Goal: Information Seeking & Learning: Understand process/instructions

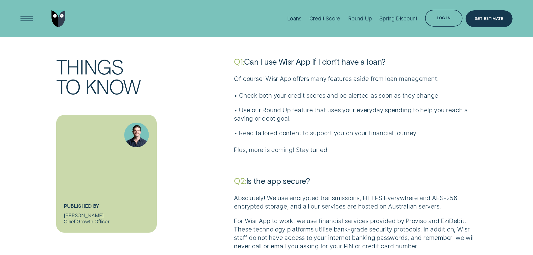
scroll to position [1482, 0]
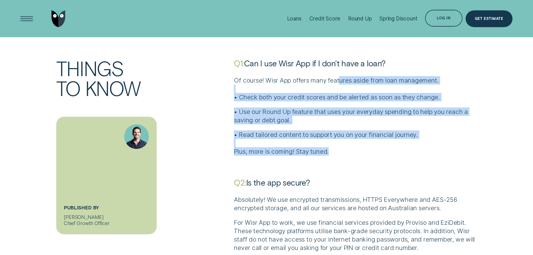
drag, startPoint x: 339, startPoint y: 75, endPoint x: 328, endPoint y: 142, distance: 67.9
click at [328, 142] on div "Of course! Wisr App offers many features aside from loan management. • Check bo…" at bounding box center [355, 115] width 243 height 79
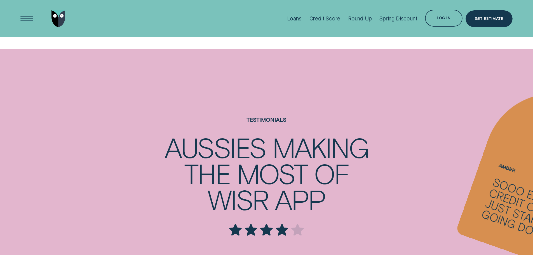
scroll to position [447, 0]
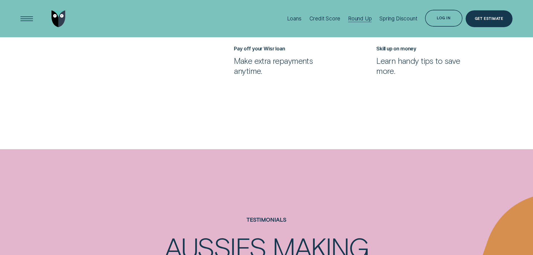
click at [348, 17] on div "Round Up" at bounding box center [360, 18] width 24 height 6
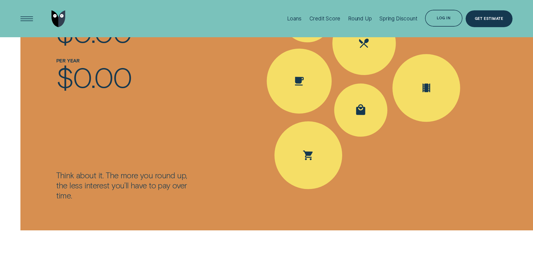
scroll to position [811, 0]
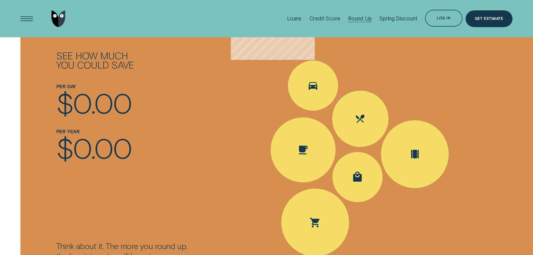
click at [350, 16] on div "Round Up" at bounding box center [360, 18] width 24 height 6
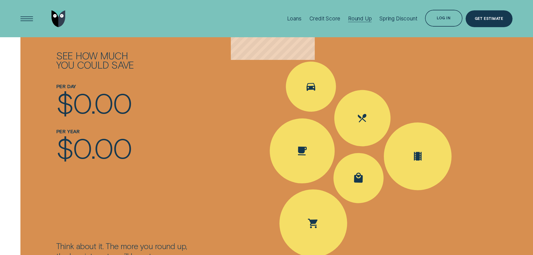
click at [357, 13] on div "Round Up" at bounding box center [360, 18] width 24 height 37
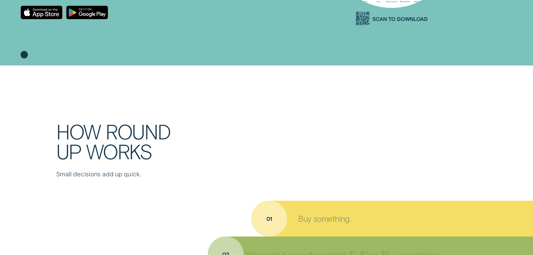
scroll to position [280, 0]
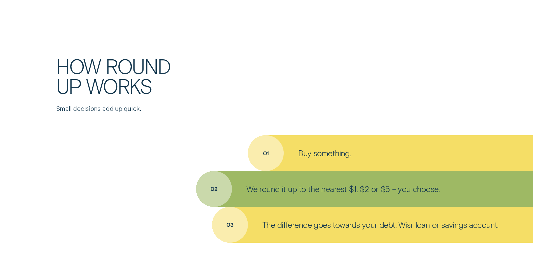
click at [272, 158] on div "Buy something." at bounding box center [390, 153] width 285 height 36
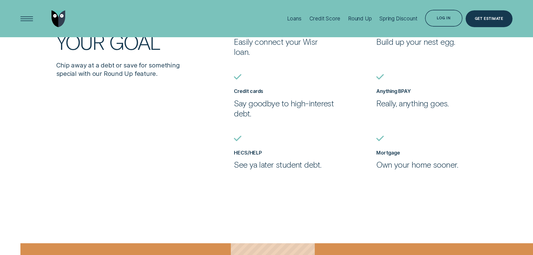
scroll to position [503, 0]
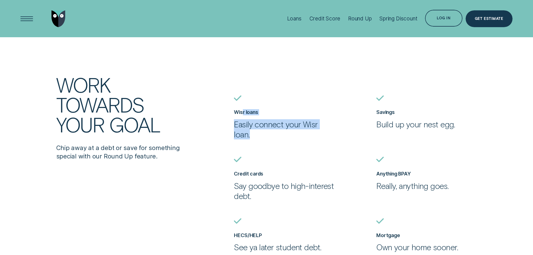
drag, startPoint x: 268, startPoint y: 138, endPoint x: 271, endPoint y: 142, distance: 4.9
click at [271, 142] on ul "Wisr loans Easily connect your Wisr loan. Savings Build up your nest egg. Credi…" at bounding box center [373, 182] width 284 height 174
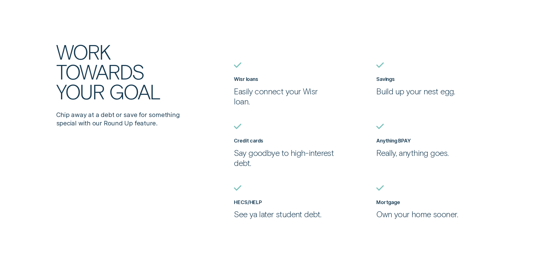
scroll to position [587, 0]
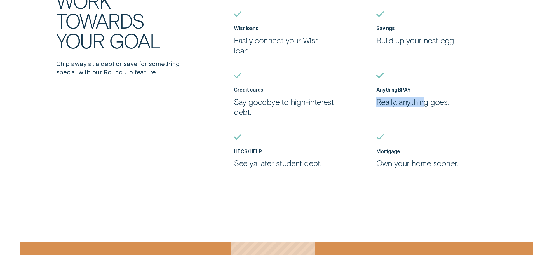
drag, startPoint x: 385, startPoint y: 98, endPoint x: 424, endPoint y: 110, distance: 40.9
click at [424, 110] on ul "Wisr loans Easily connect your Wisr loan. Savings Build up your nest egg. Credi…" at bounding box center [373, 98] width 284 height 174
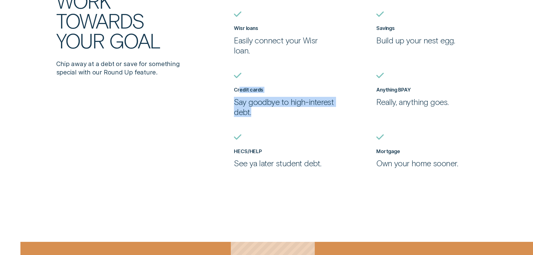
drag, startPoint x: 240, startPoint y: 92, endPoint x: 260, endPoint y: 124, distance: 38.2
click at [260, 124] on ul "Wisr loans Easily connect your Wisr loan. Savings Build up your nest egg. Credi…" at bounding box center [373, 98] width 284 height 174
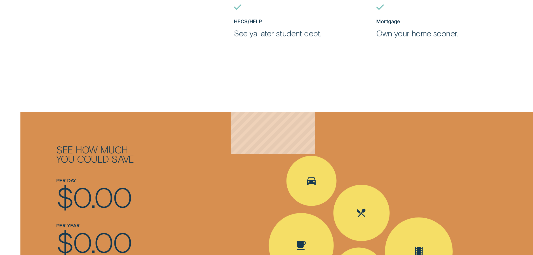
scroll to position [783, 0]
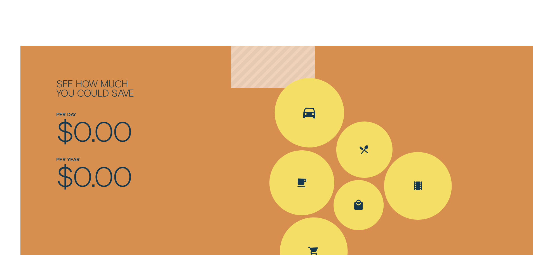
click at [299, 106] on div "Spent Transport $5.60; The round up $0.40" at bounding box center [309, 112] width 71 height 71
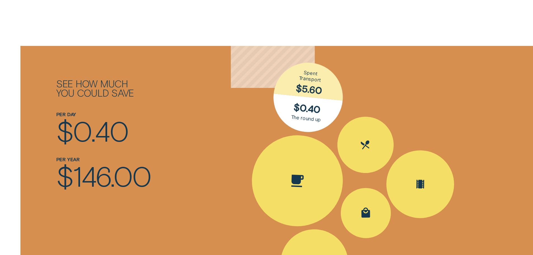
click at [287, 176] on div "Spent Coffee $4.20; The round up $0.80" at bounding box center [297, 180] width 94 height 94
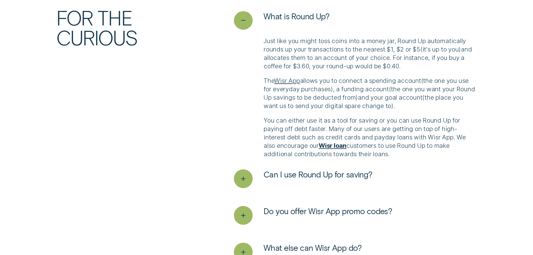
scroll to position [1426, 0]
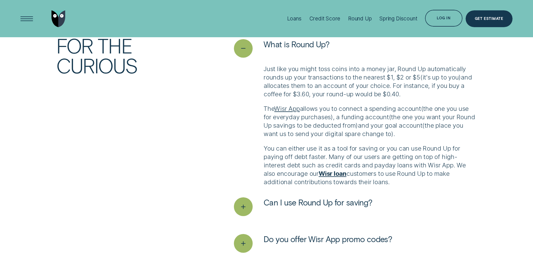
drag, startPoint x: 295, startPoint y: 148, endPoint x: 436, endPoint y: 179, distance: 144.5
click at [436, 179] on p "You can either use it as a tool for saving or you can use Round Up for paying o…" at bounding box center [369, 165] width 213 height 42
click at [348, 17] on div "Round Up" at bounding box center [360, 18] width 24 height 6
